Goal: Task Accomplishment & Management: Manage account settings

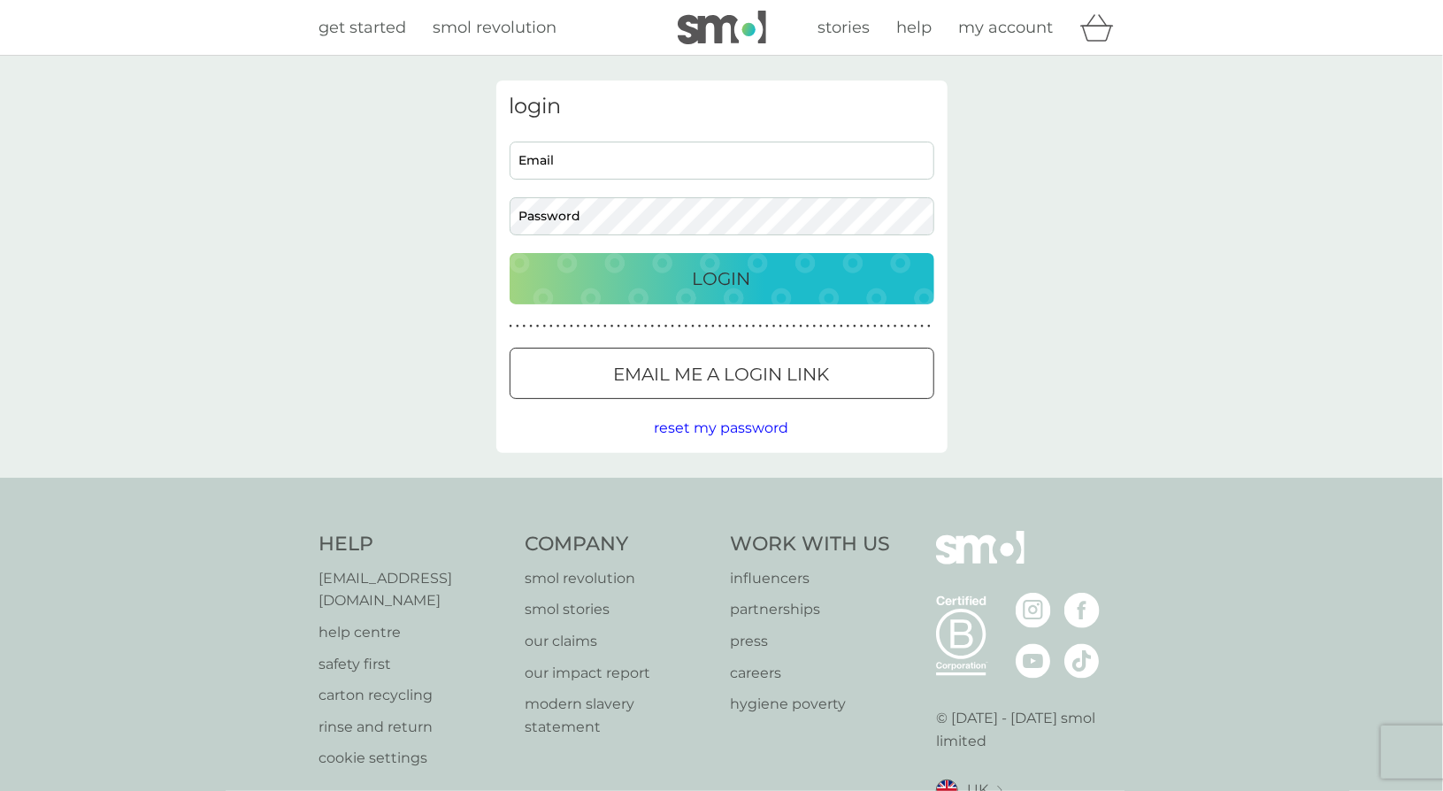
type input "[PERSON_NAME][EMAIL_ADDRESS][DOMAIN_NAME]"
click at [605, 264] on div "Login" at bounding box center [721, 278] width 389 height 28
